Goal: Task Accomplishment & Management: Manage account settings

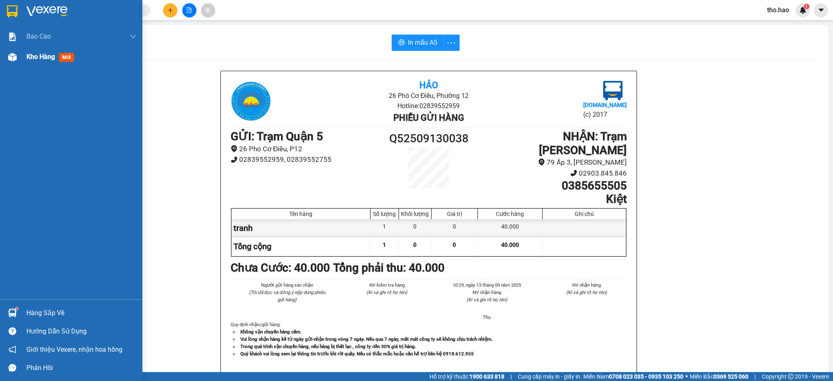
click at [39, 58] on span "Kho hàng" at bounding box center [40, 57] width 28 height 8
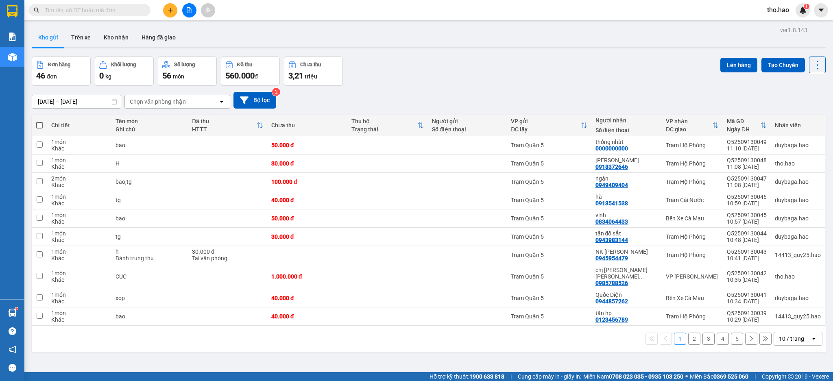
click at [126, 10] on input "text" at bounding box center [93, 10] width 96 height 9
click at [817, 67] on button at bounding box center [817, 65] width 17 height 17
click at [797, 118] on span "Làm mới" at bounding box center [798, 116] width 22 height 8
click at [128, 10] on input "text" at bounding box center [93, 10] width 96 height 9
click at [819, 10] on icon "caret-down" at bounding box center [821, 10] width 7 height 7
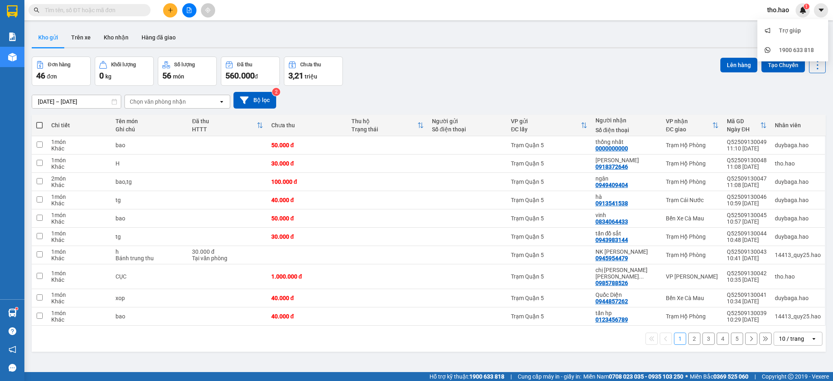
click at [779, 8] on span "tho.hao" at bounding box center [778, 10] width 35 height 10
click at [782, 25] on span "Đăng xuất" at bounding box center [790, 25] width 34 height 9
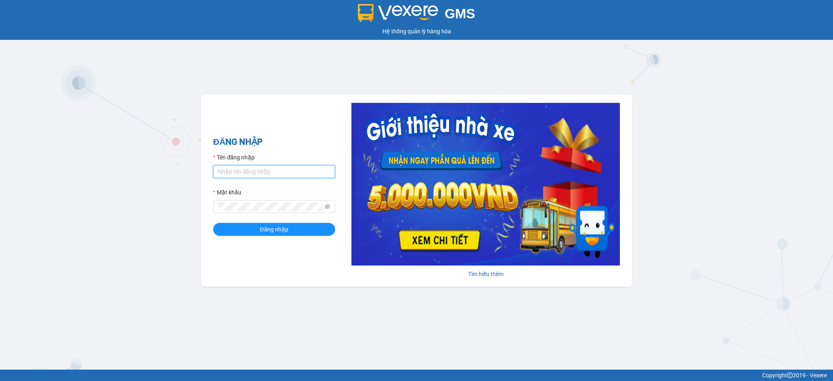
click at [266, 170] on input "Tên đăng nhập" at bounding box center [274, 171] width 122 height 13
type input "dien.hao"
click at [292, 201] on span at bounding box center [274, 206] width 122 height 13
click at [213, 223] on button "Đăng nhập" at bounding box center [274, 229] width 122 height 13
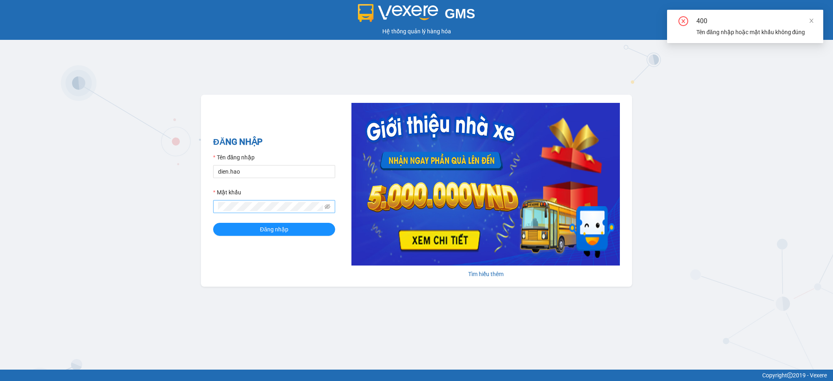
click at [329, 211] on span at bounding box center [328, 206] width 6 height 9
click at [328, 206] on icon "eye-invisible" at bounding box center [328, 206] width 6 height 5
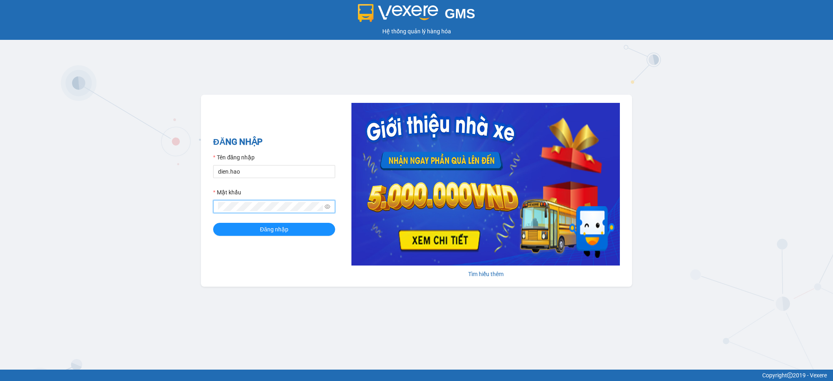
click at [328, 206] on icon "eye" at bounding box center [328, 207] width 6 height 6
click at [213, 223] on button "Đăng nhập" at bounding box center [274, 229] width 122 height 13
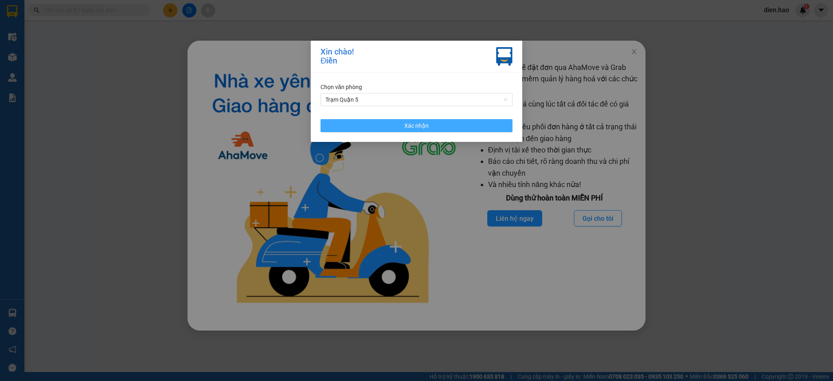
drag, startPoint x: 398, startPoint y: 119, endPoint x: 623, endPoint y: 79, distance: 229.0
click at [398, 120] on button "Xác nhận" at bounding box center [417, 125] width 192 height 13
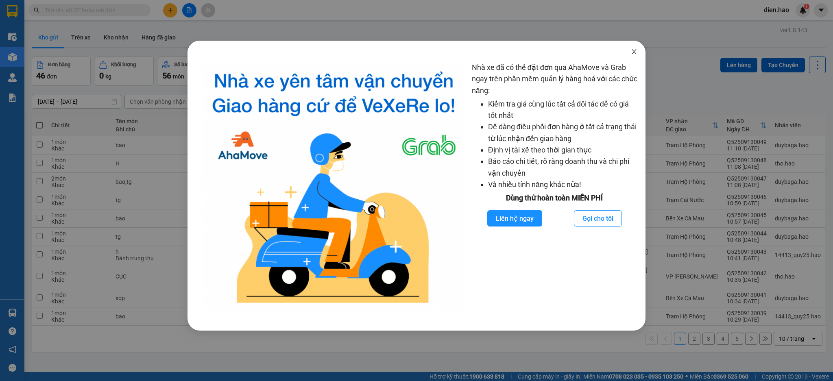
click at [635, 55] on span "Close" at bounding box center [634, 52] width 23 height 23
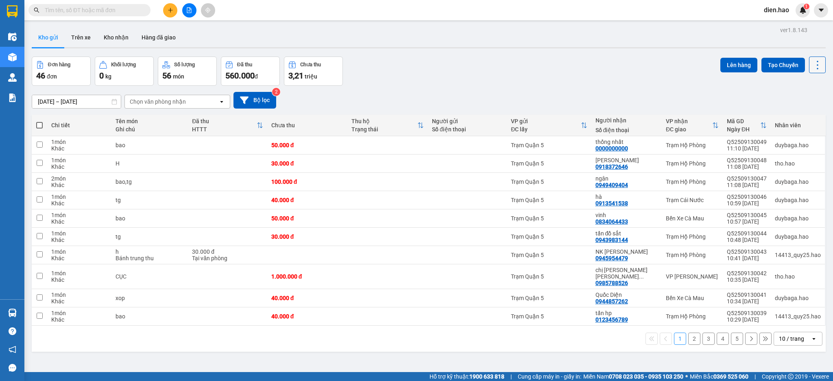
click at [812, 67] on icon at bounding box center [817, 64] width 11 height 11
click at [809, 117] on span "Làm mới" at bounding box center [798, 116] width 22 height 8
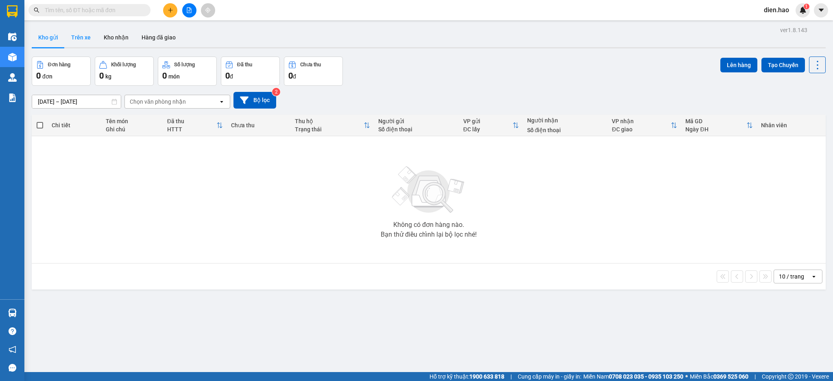
click at [83, 41] on button "Trên xe" at bounding box center [81, 38] width 33 height 20
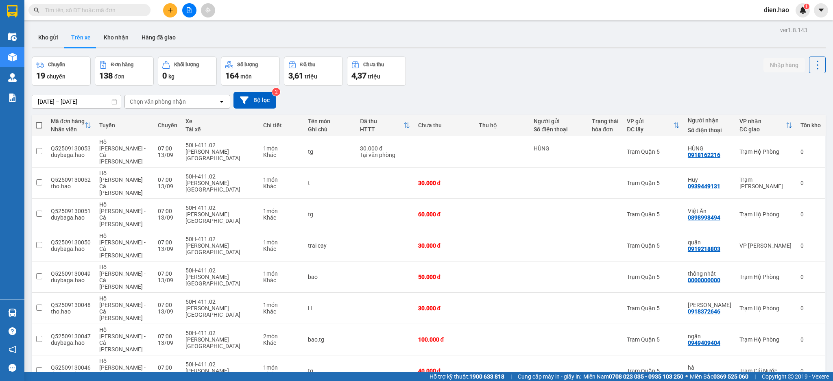
click at [87, 105] on div "ver 1.8.143 Kho gửi Trên xe [PERSON_NAME] Hàng đã giao Chuyến 19 chuyến Đơn hàn…" at bounding box center [428, 251] width 801 height 454
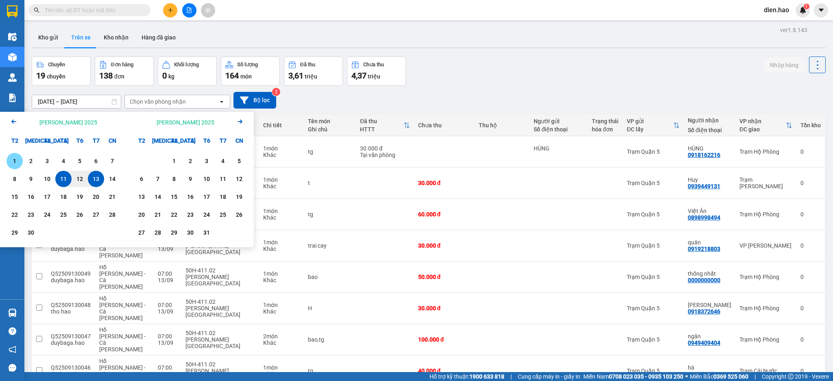
click at [13, 160] on div "1" at bounding box center [14, 161] width 11 height 10
click at [96, 178] on div "13" at bounding box center [95, 179] width 11 height 10
type input "[DATE] – [DATE]"
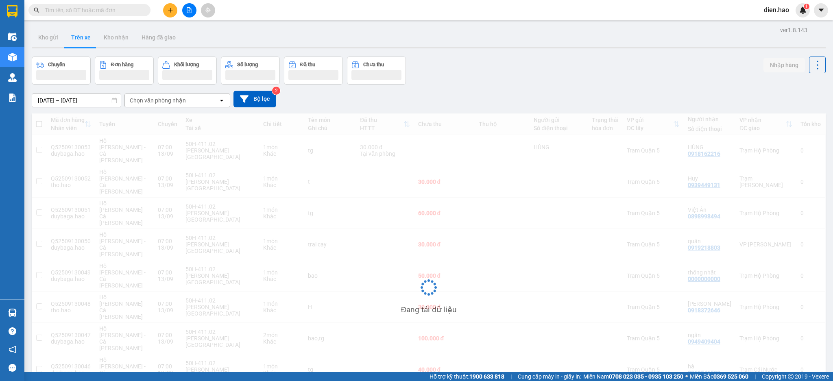
click at [173, 91] on div "[DATE] – [DATE] Press the down arrow key to interact with the calendar and sele…" at bounding box center [429, 99] width 794 height 29
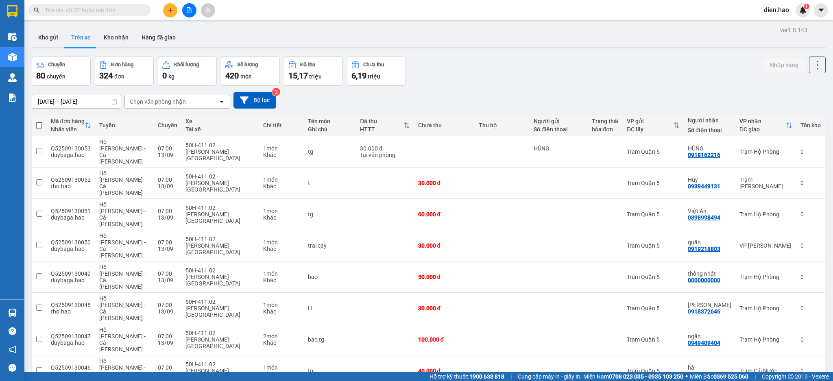
click at [182, 98] on div "Chọn văn phòng nhận" at bounding box center [158, 102] width 56 height 8
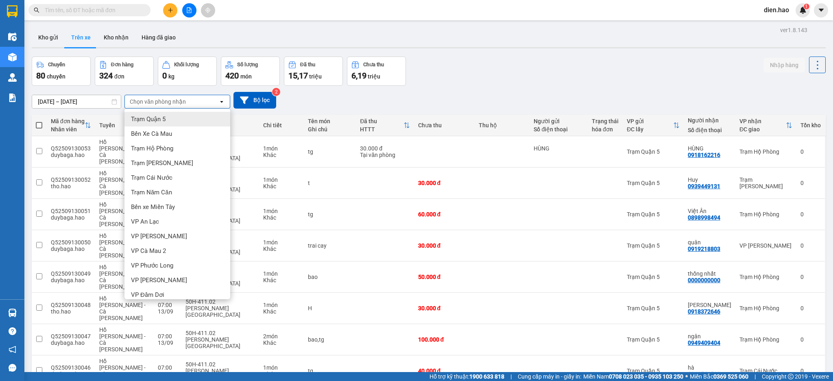
click at [182, 115] on div "Trạm Quận 5" at bounding box center [177, 119] width 106 height 15
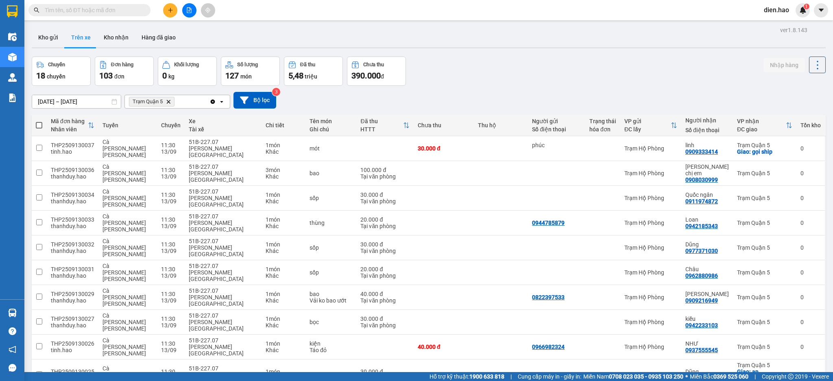
click at [788, 321] on span "100 / trang" at bounding box center [786, 322] width 29 height 8
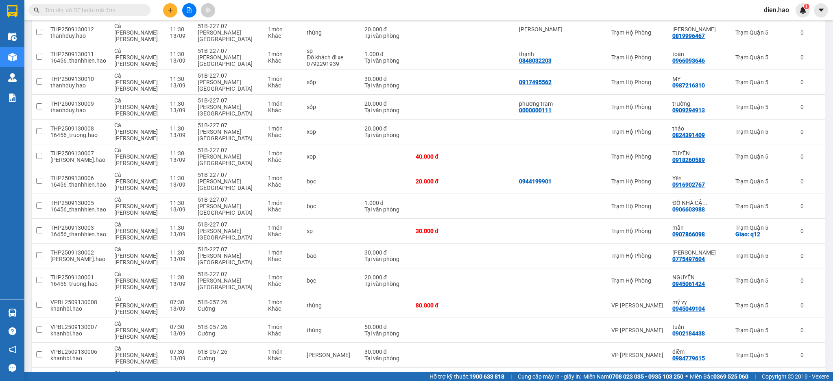
scroll to position [666, 0]
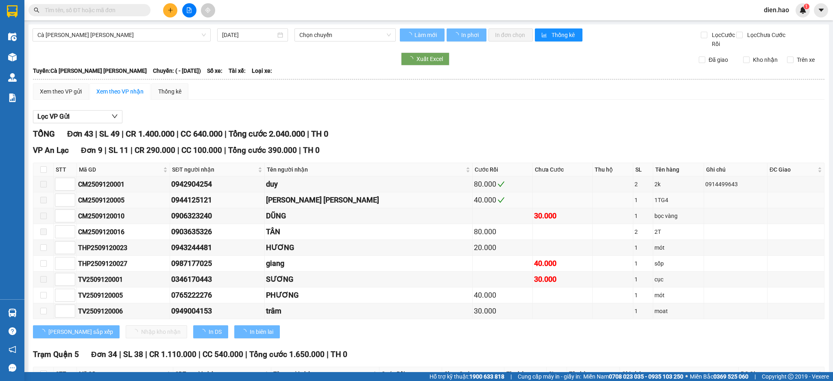
type input "[DATE]"
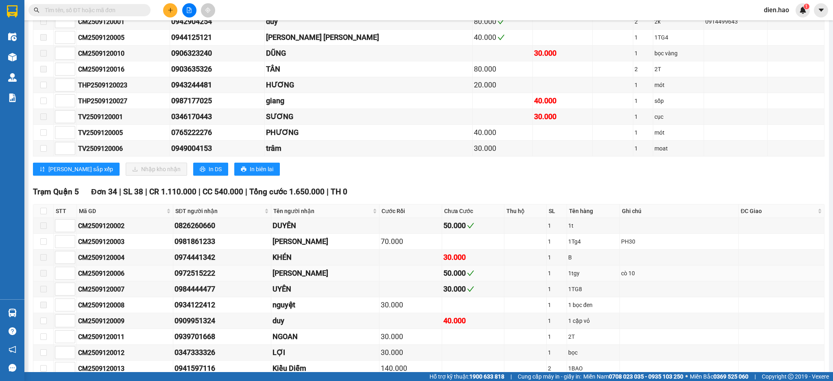
scroll to position [217, 0]
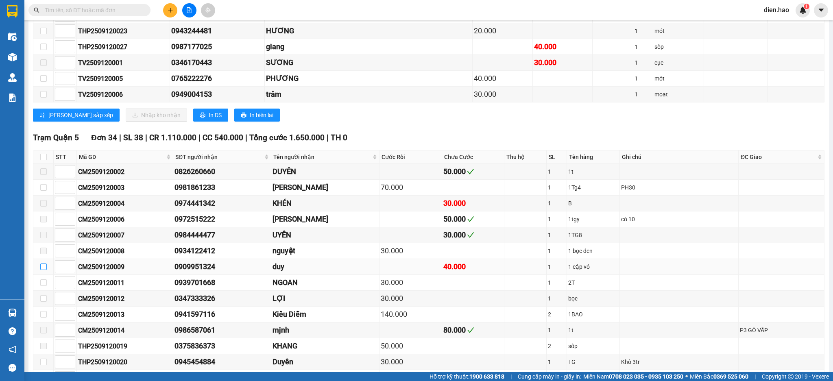
click at [43, 268] on input "checkbox" at bounding box center [43, 267] width 7 height 7
checkbox input "true"
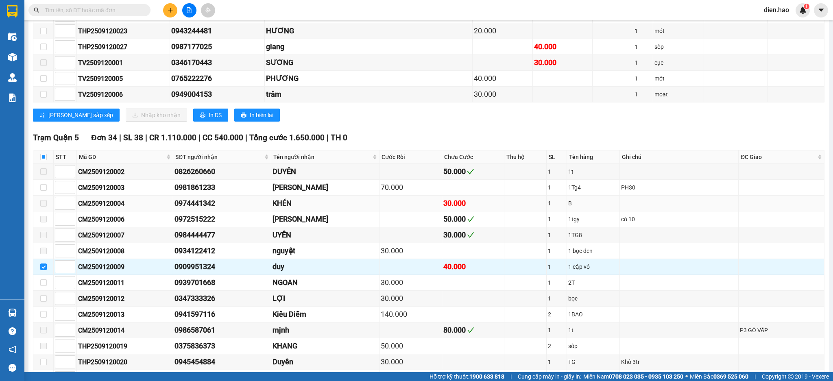
click at [44, 204] on span at bounding box center [43, 203] width 7 height 7
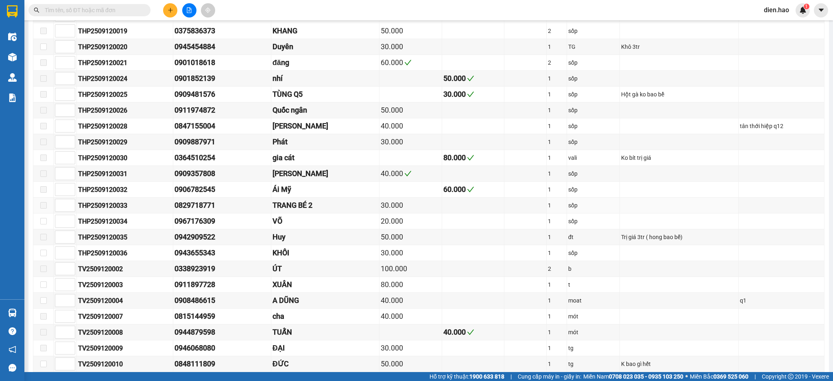
scroll to position [594, 0]
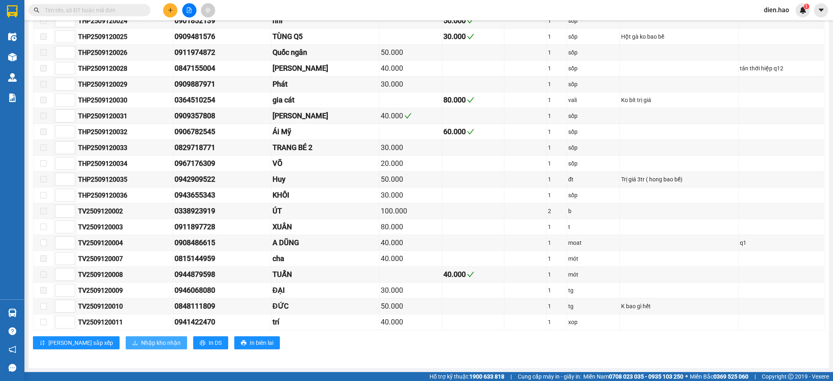
drag, startPoint x: 144, startPoint y: 341, endPoint x: 146, endPoint y: 334, distance: 7.1
click at [143, 341] on span "Nhập kho nhận" at bounding box center [160, 342] width 39 height 9
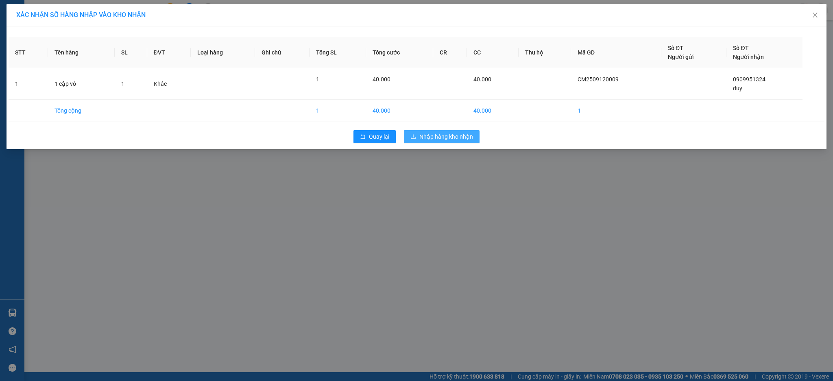
click at [439, 135] on span "Nhập hàng kho nhận" at bounding box center [446, 136] width 54 height 9
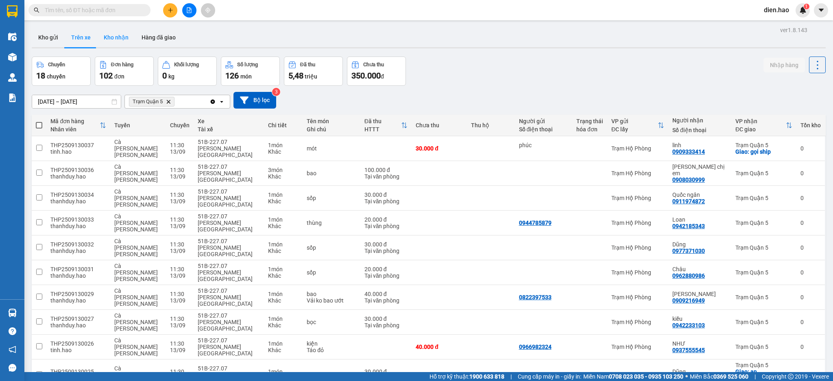
click at [115, 41] on button "Kho nhận" at bounding box center [116, 38] width 38 height 20
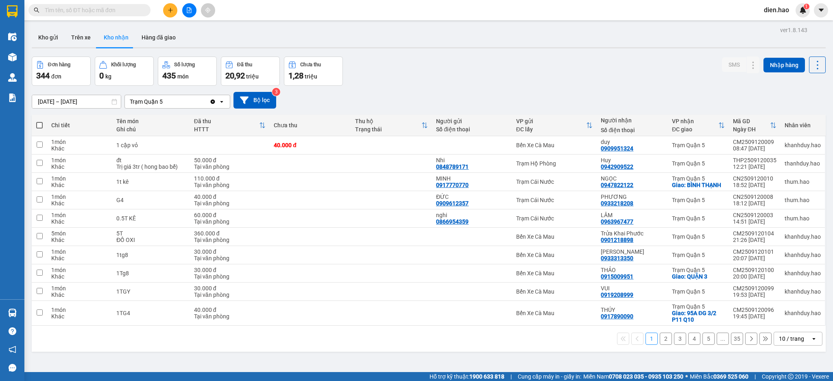
click at [63, 107] on input "[DATE] – [DATE]" at bounding box center [76, 101] width 89 height 13
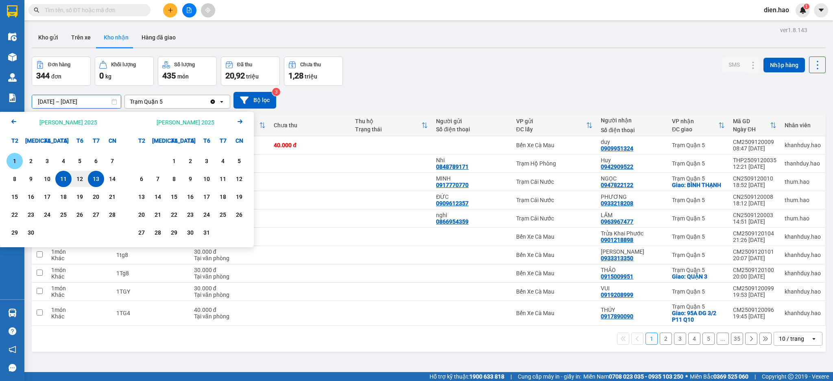
click at [15, 161] on div "1" at bounding box center [14, 161] width 11 height 10
drag, startPoint x: 98, startPoint y: 179, endPoint x: 194, endPoint y: 128, distance: 108.8
click at [98, 179] on div "13" at bounding box center [95, 179] width 11 height 10
type input "[DATE] – [DATE]"
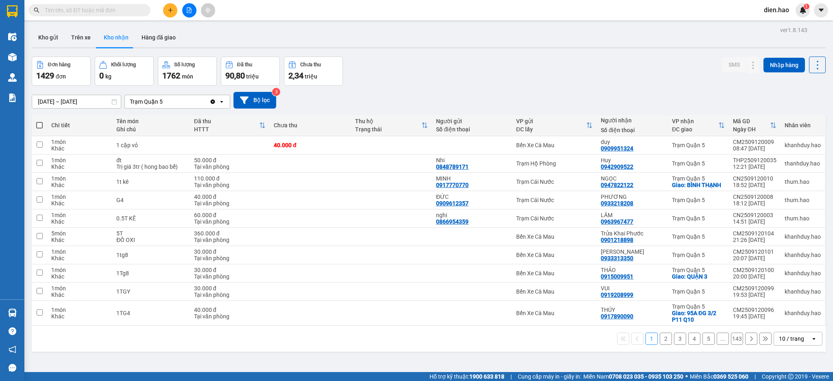
scroll to position [37, 0]
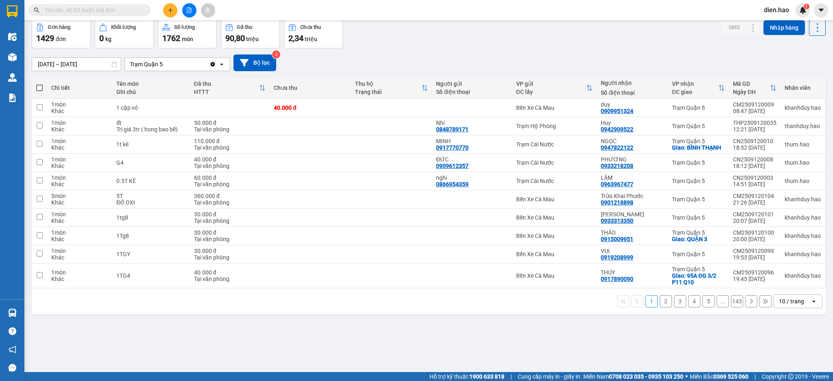
click at [789, 305] on div "10 / trang" at bounding box center [791, 301] width 25 height 8
click at [795, 285] on span "100 / trang" at bounding box center [786, 284] width 29 height 8
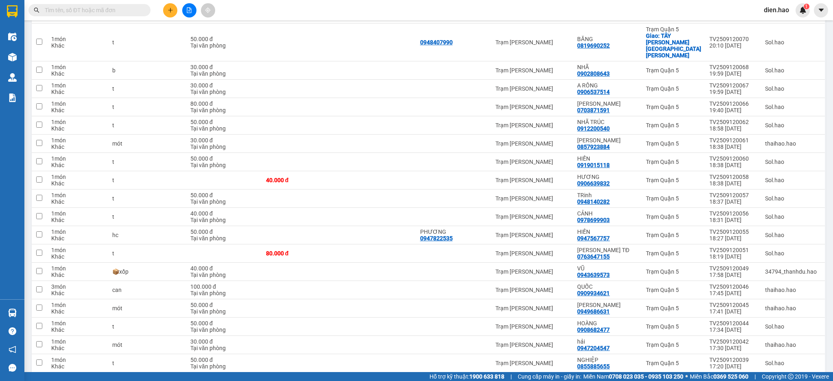
scroll to position [1664, 0]
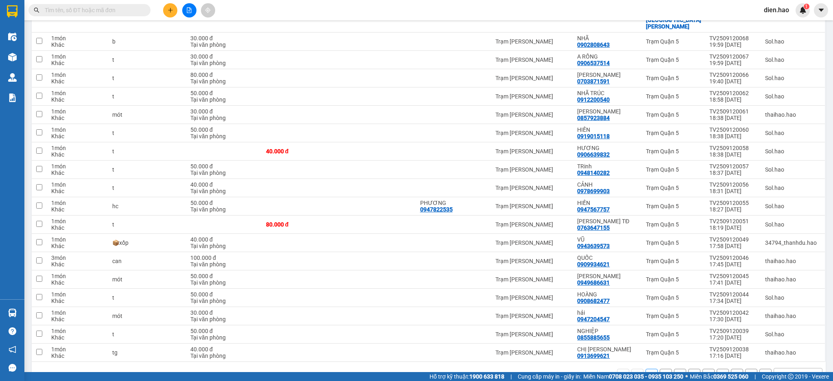
click at [731, 369] on button "15" at bounding box center [737, 375] width 12 height 12
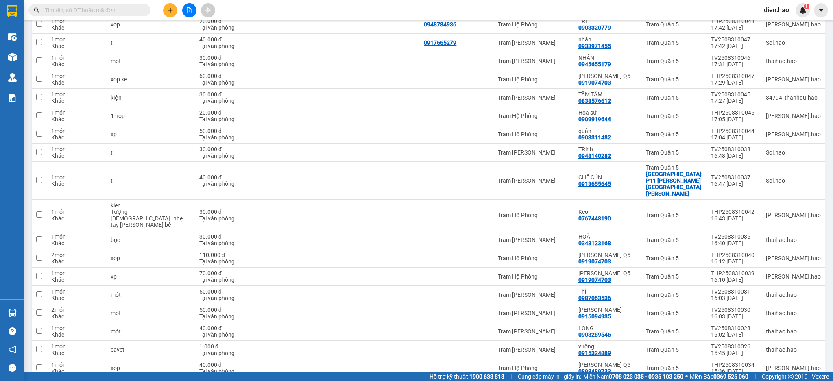
scroll to position [349, 0]
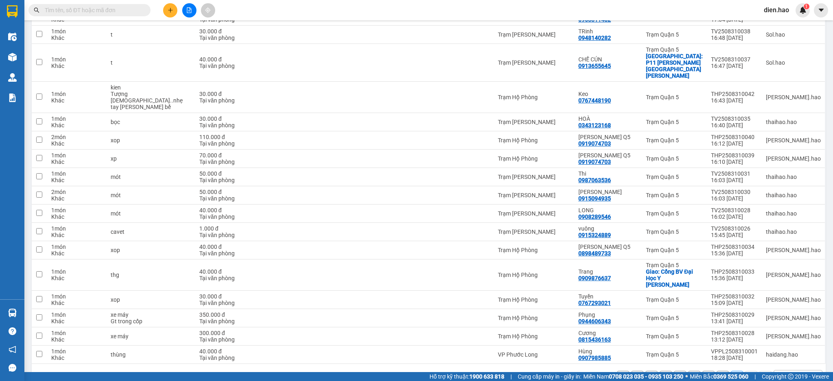
click at [717, 371] on button "14" at bounding box center [723, 377] width 12 height 12
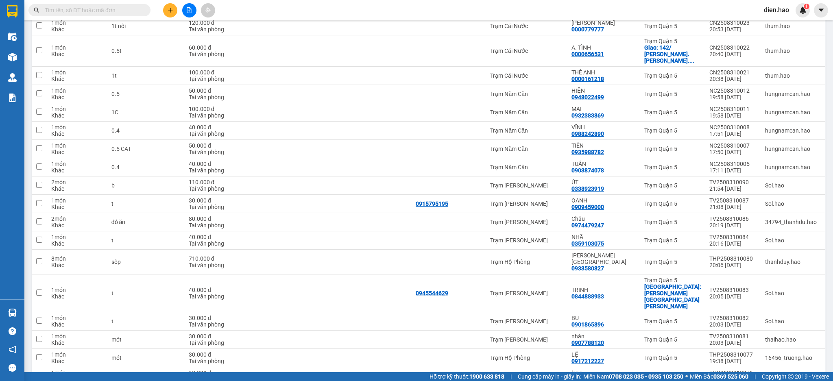
scroll to position [1670, 0]
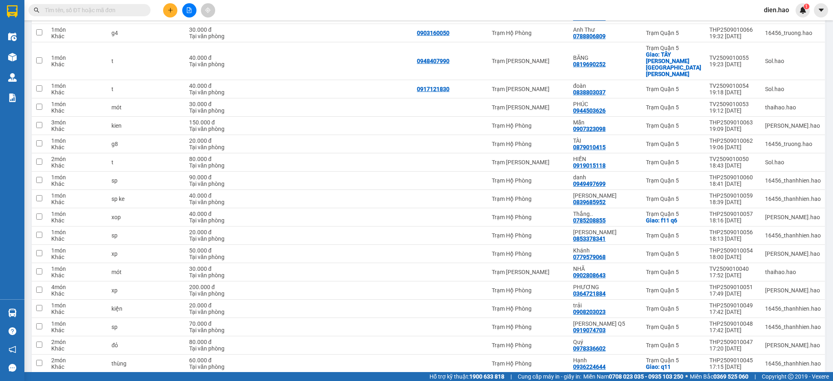
scroll to position [1664, 0]
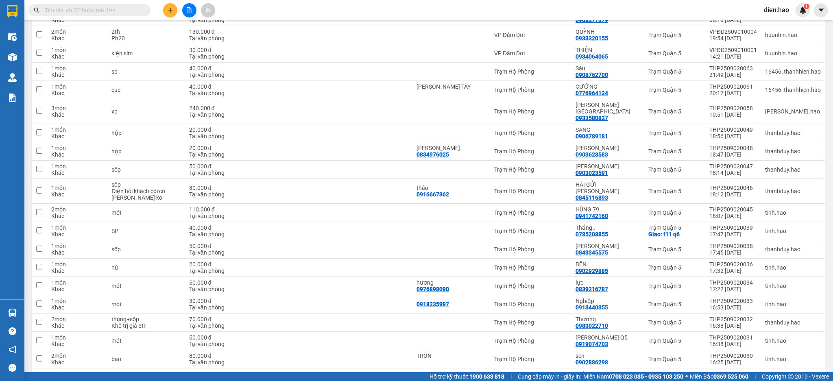
scroll to position [1677, 0]
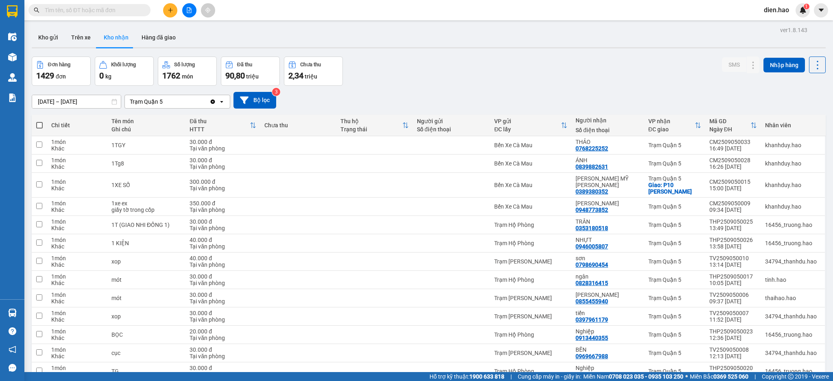
scroll to position [1696, 0]
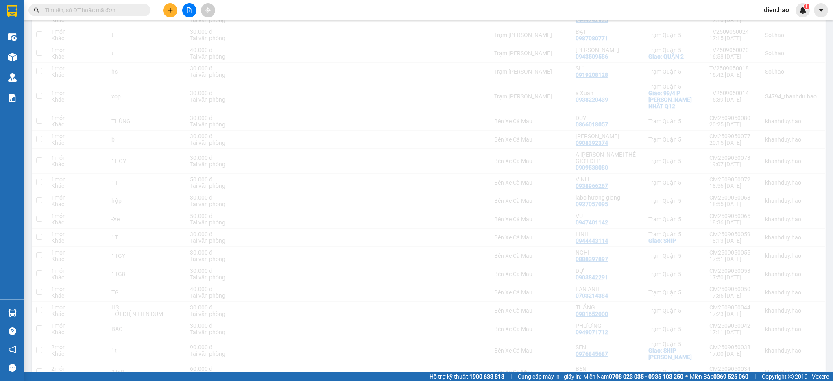
scroll to position [1690, 0]
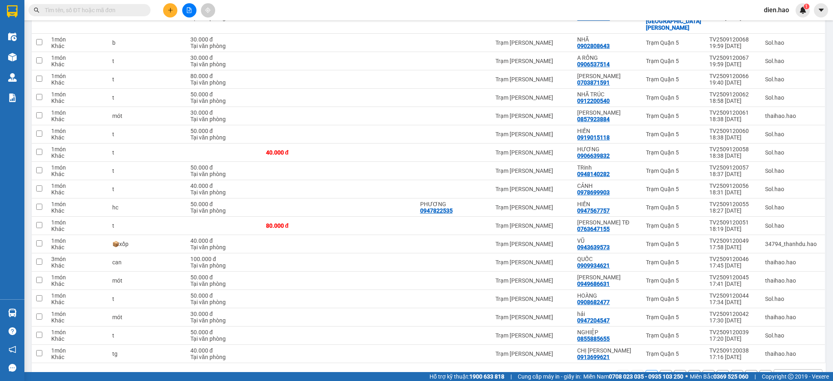
scroll to position [1664, 0]
click at [661, 369] on button "2" at bounding box center [666, 375] width 12 height 12
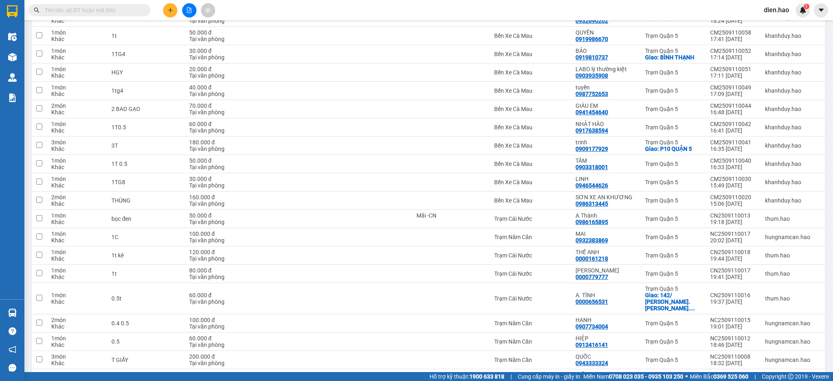
scroll to position [1677, 0]
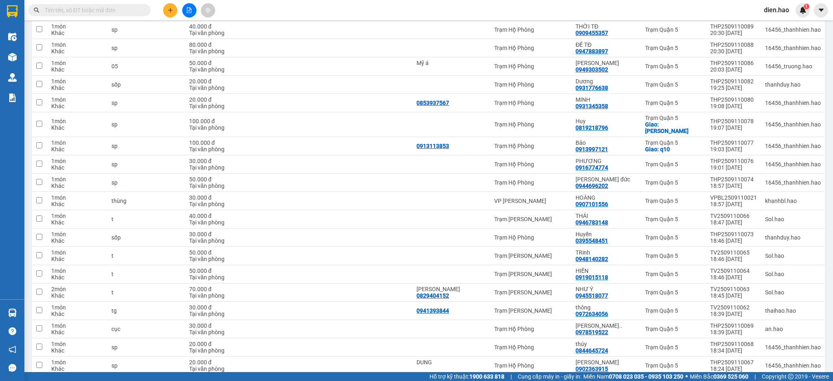
click at [674, 381] on button "3" at bounding box center [680, 388] width 12 height 12
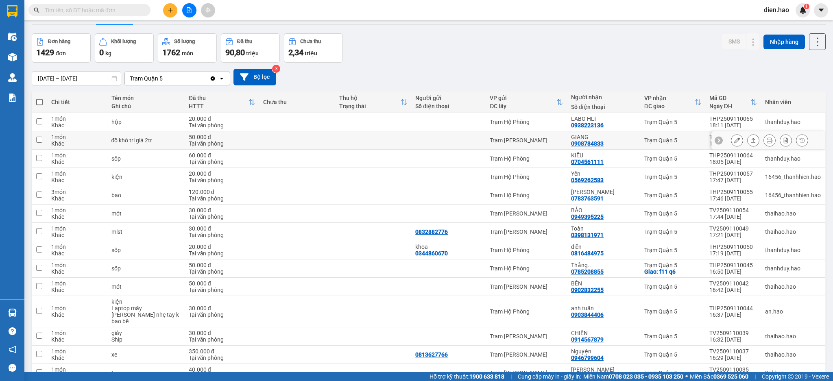
scroll to position [0, 0]
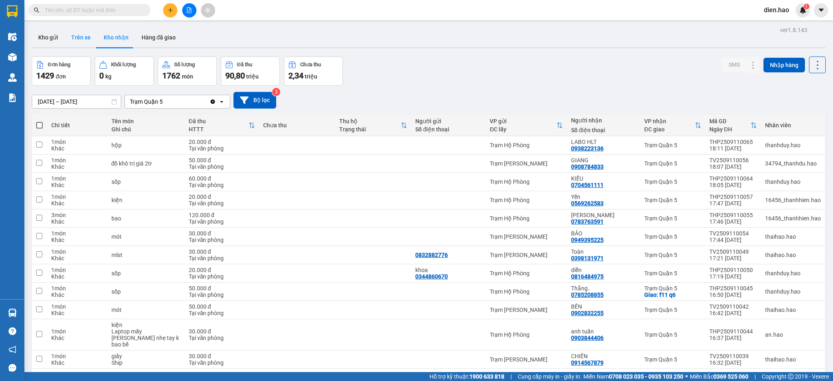
click at [74, 42] on button "Trên xe" at bounding box center [81, 38] width 33 height 20
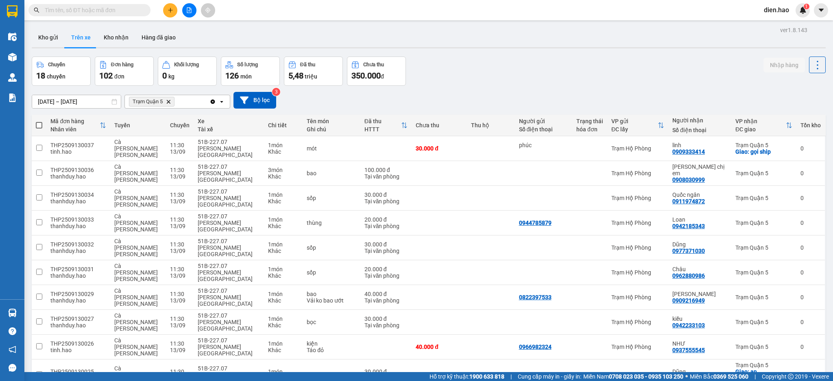
click at [170, 104] on icon "Delete" at bounding box center [168, 101] width 5 height 5
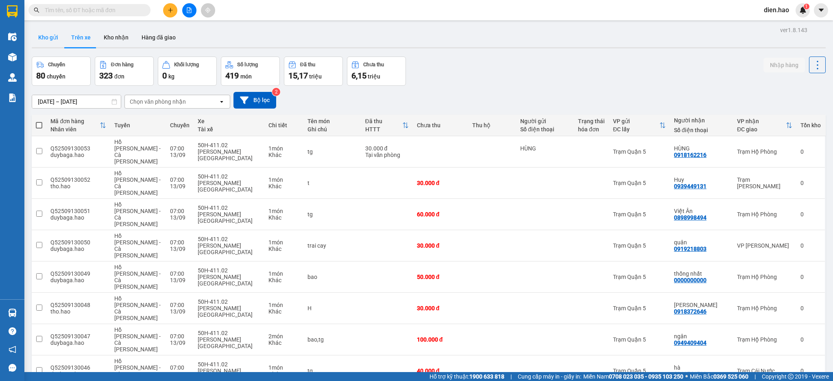
click at [53, 35] on button "Kho gửi" at bounding box center [48, 38] width 33 height 20
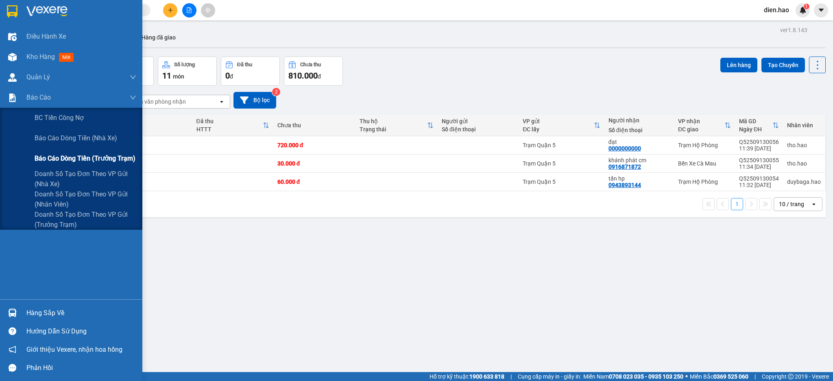
click at [89, 157] on span "Báo cáo dòng tiền (trưởng trạm)" at bounding box center [85, 158] width 101 height 10
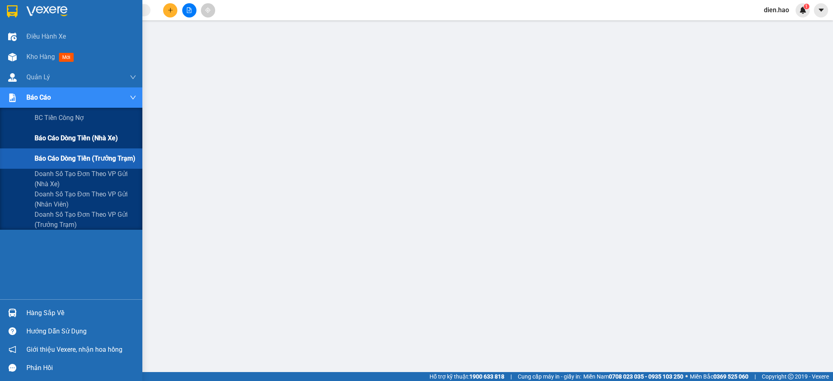
click at [83, 140] on span "Báo cáo dòng tiền (nhà xe)" at bounding box center [76, 138] width 83 height 10
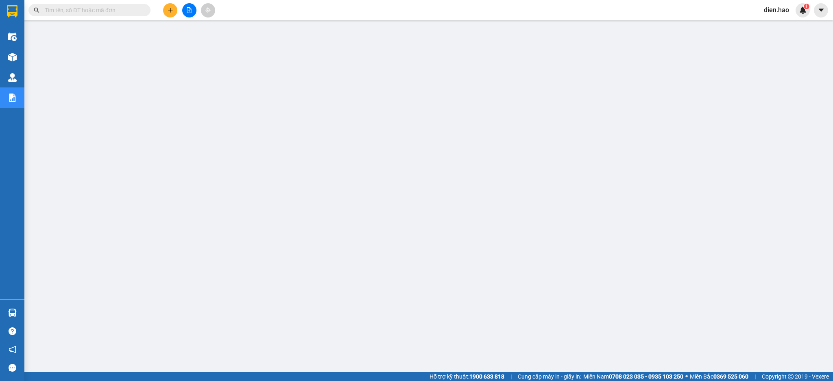
click at [125, 13] on input "text" at bounding box center [93, 10] width 96 height 9
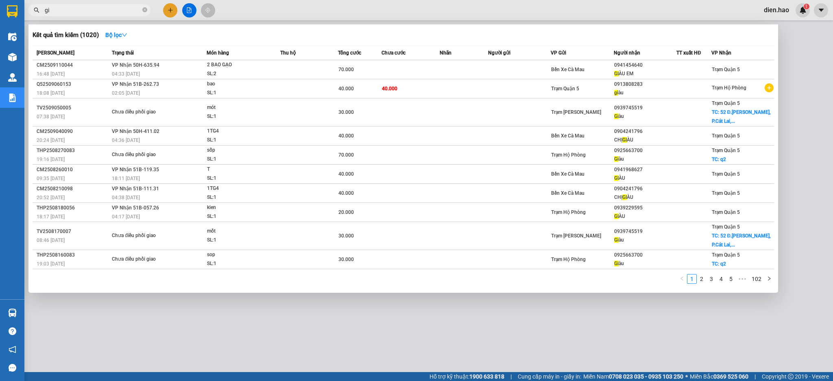
type input "g"
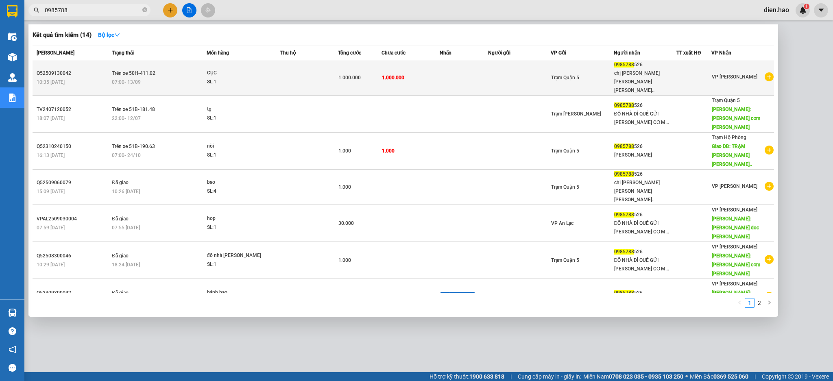
type input "0985788"
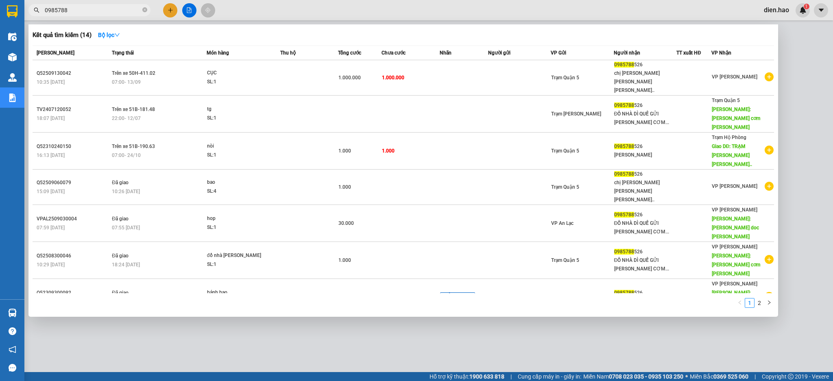
click at [363, 73] on div "1.000.000" at bounding box center [359, 77] width 43 height 9
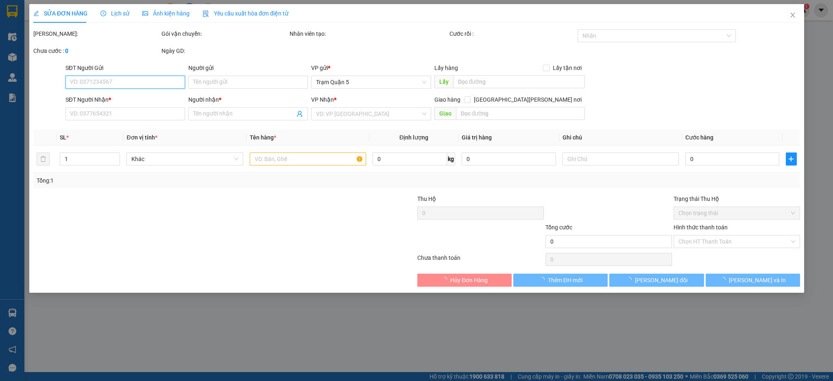
type input "0985788526"
type input "chị [PERSON_NAME] [PERSON_NAME] [PERSON_NAME]"
type input "1.000.000"
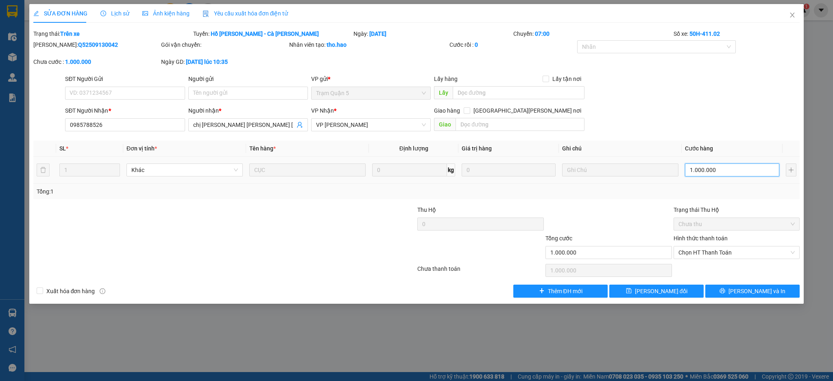
click at [715, 171] on input "1.000.000" at bounding box center [732, 170] width 94 height 13
type input "0"
type input "001"
type input "1"
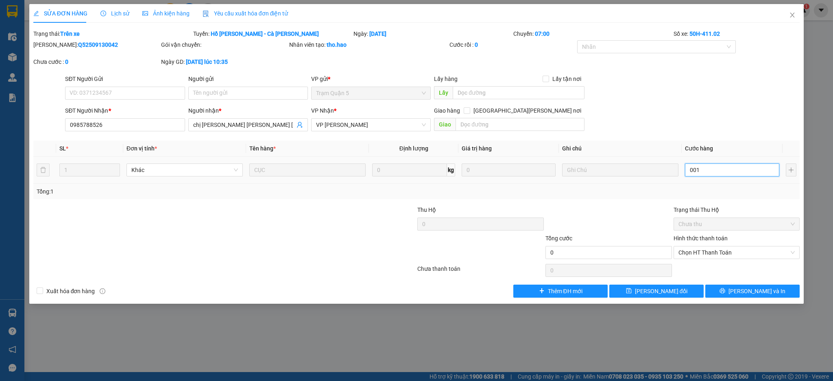
type input "1"
type input "001"
type input "1.000"
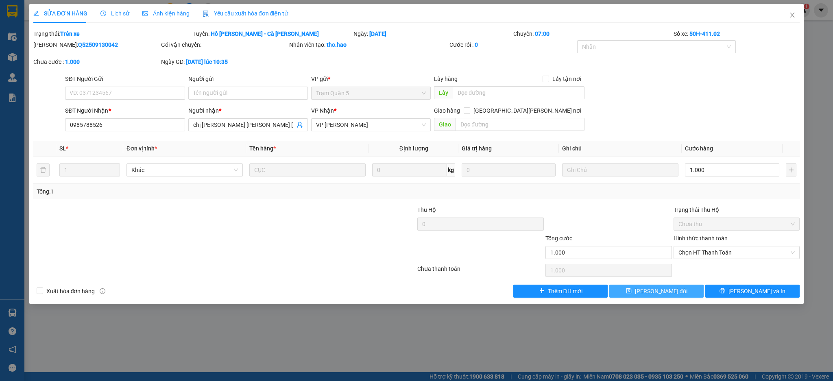
click at [682, 292] on button "[PERSON_NAME] đổi" at bounding box center [656, 291] width 94 height 13
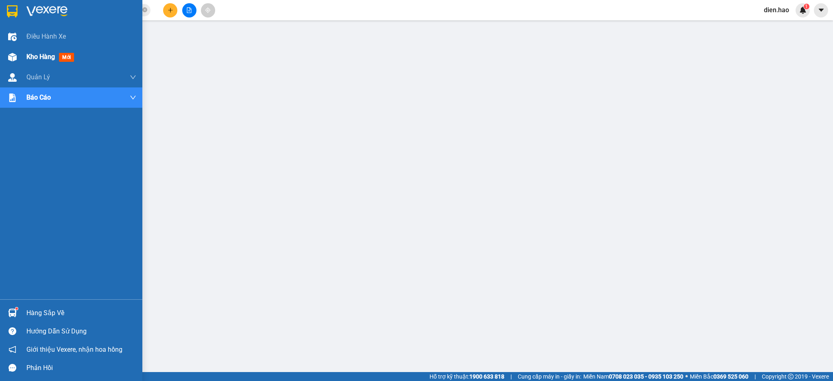
drag, startPoint x: 31, startPoint y: 57, endPoint x: 42, endPoint y: 59, distance: 11.2
click at [31, 58] on span "Kho hàng" at bounding box center [40, 57] width 28 height 8
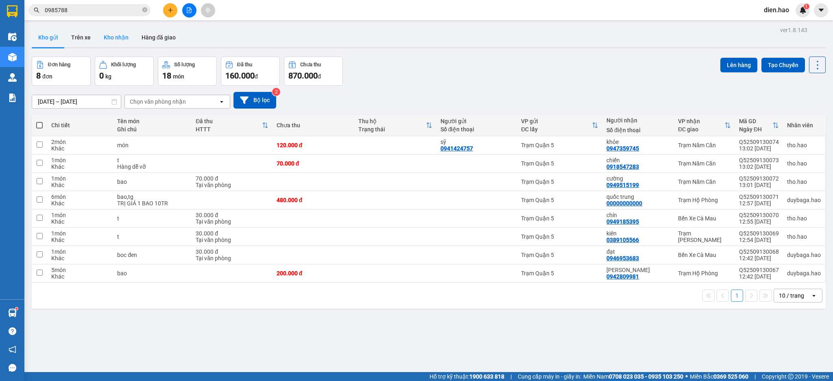
click at [116, 37] on button "Kho nhận" at bounding box center [116, 38] width 38 height 20
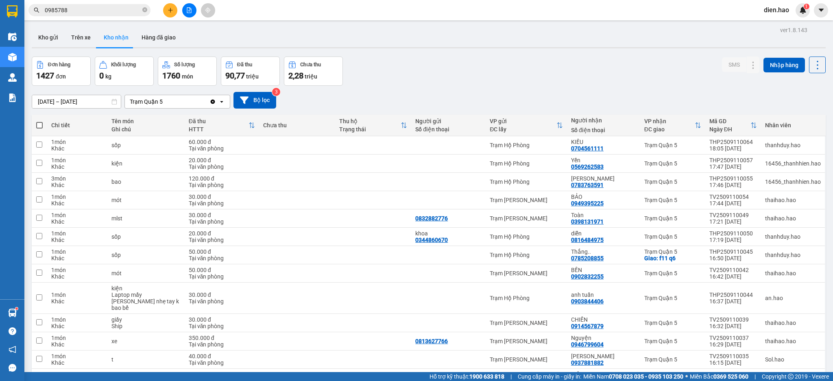
click at [180, 99] on div "Trạm Quận 5" at bounding box center [167, 101] width 85 height 13
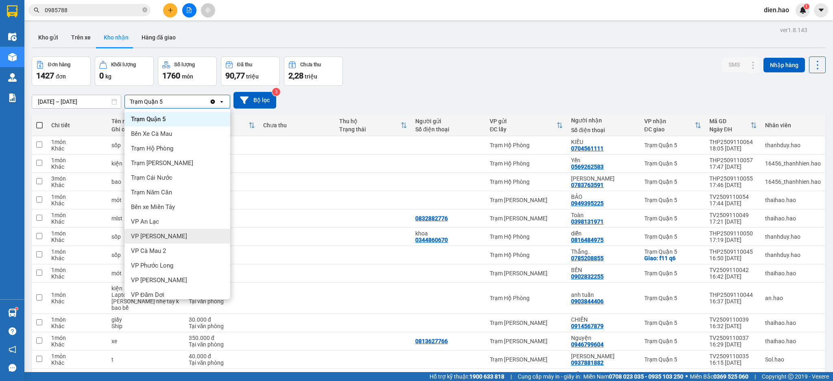
click at [178, 236] on div "VP [PERSON_NAME]" at bounding box center [177, 236] width 106 height 15
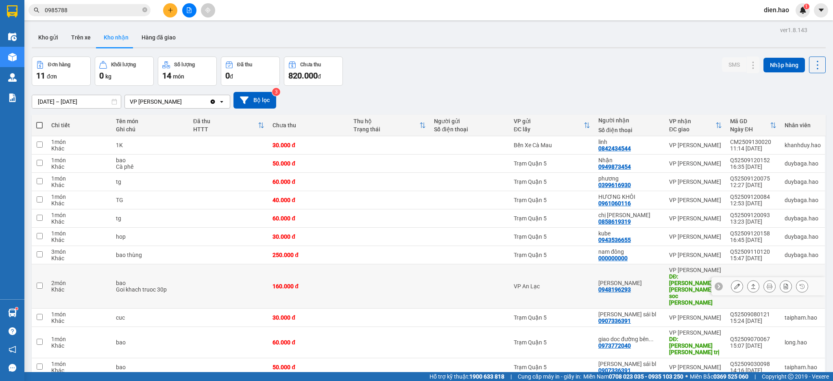
click at [735, 280] on div at bounding box center [769, 286] width 77 height 12
click at [734, 284] on icon at bounding box center [737, 287] width 6 height 6
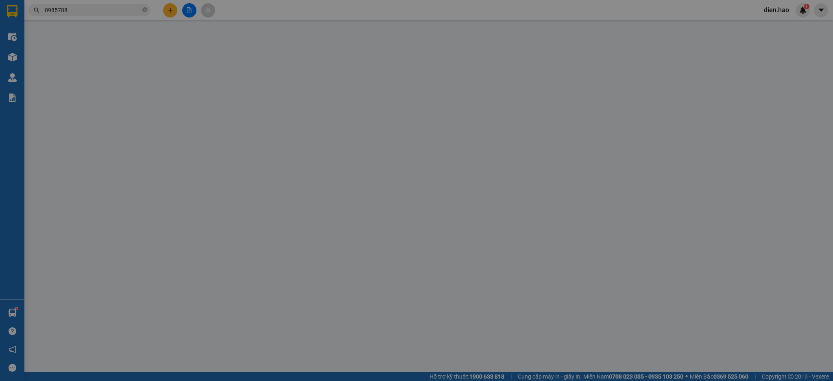
type input "0948196293"
type input "[PERSON_NAME]"
type input "[PERSON_NAME] [PERSON_NAME] soc [PERSON_NAME]"
type input "160.000"
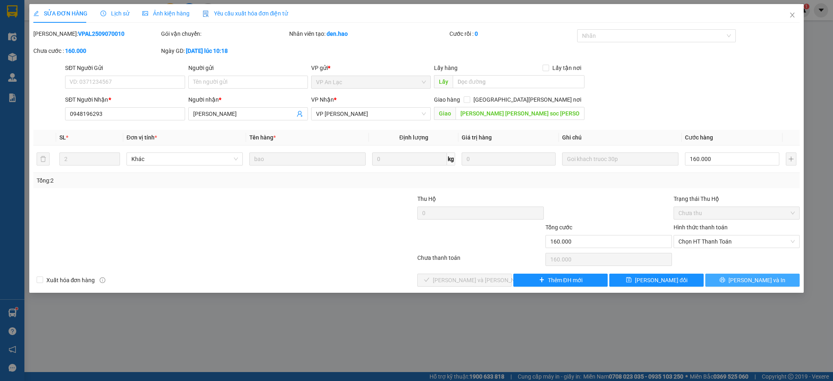
click at [725, 282] on icon "printer" at bounding box center [722, 279] width 5 height 5
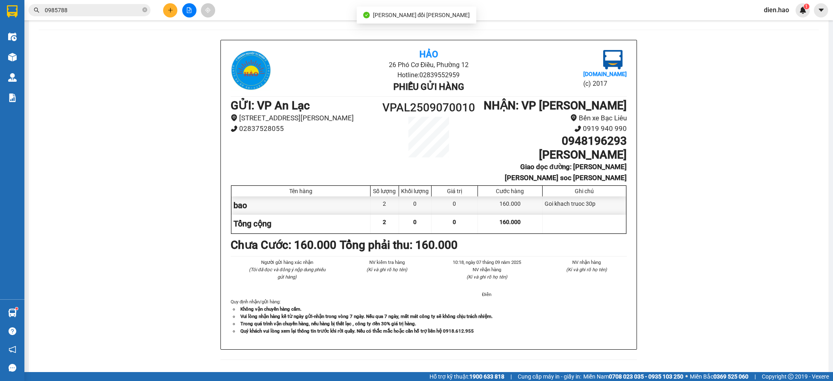
scroll to position [44, 0]
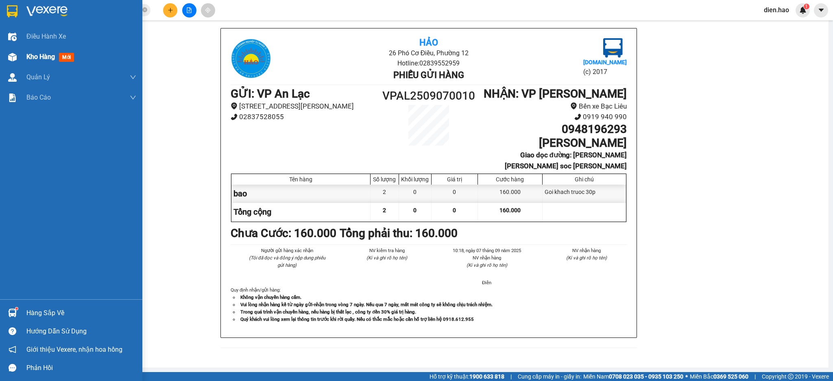
drag, startPoint x: 41, startPoint y: 59, endPoint x: 44, endPoint y: 62, distance: 4.9
click at [41, 59] on span "Kho hàng" at bounding box center [40, 57] width 28 height 8
click at [44, 62] on div "Kho hàng mới" at bounding box center [81, 57] width 110 height 20
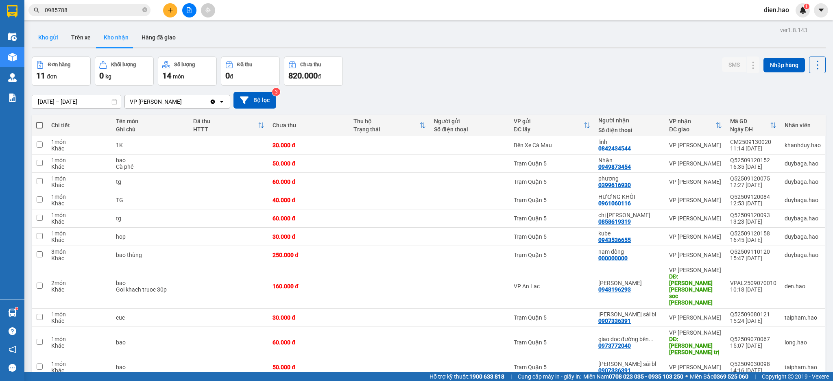
click at [40, 32] on button "Kho gửi" at bounding box center [48, 38] width 33 height 20
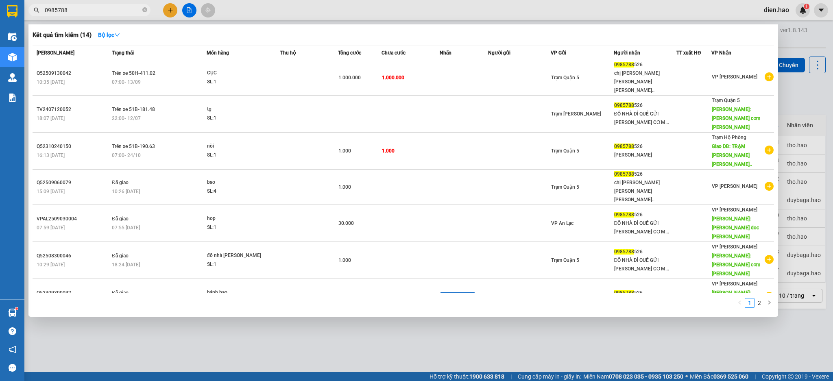
click at [146, 15] on span "0985788" at bounding box center [89, 10] width 122 height 12
click at [147, 11] on icon "close-circle" at bounding box center [144, 9] width 5 height 5
